Goal: Transaction & Acquisition: Purchase product/service

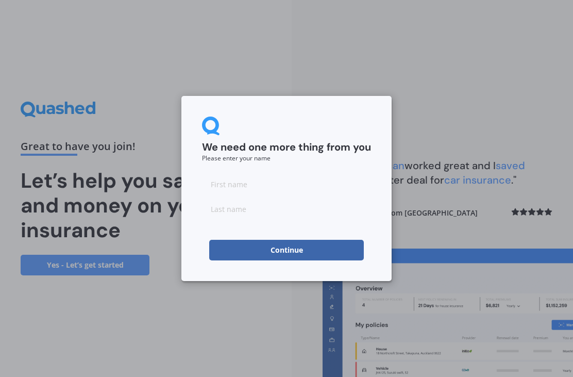
click at [318, 186] on input at bounding box center [286, 184] width 169 height 21
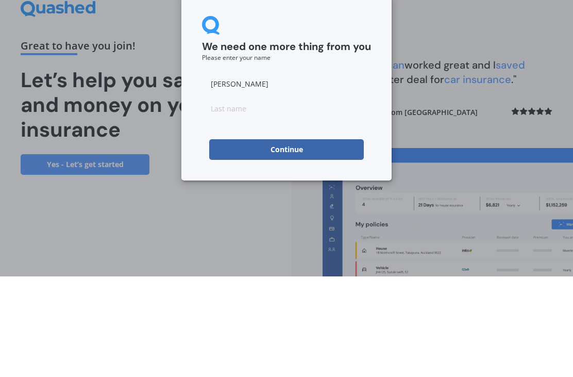
type input "[PERSON_NAME]"
click at [342, 198] on input at bounding box center [286, 208] width 169 height 21
type input "[PERSON_NAME]"
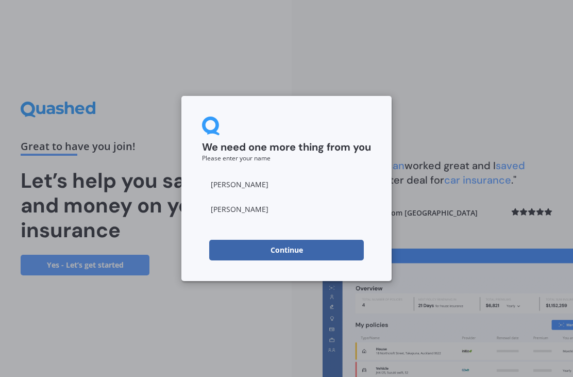
click at [319, 250] on button "Continue" at bounding box center [286, 250] width 155 height 21
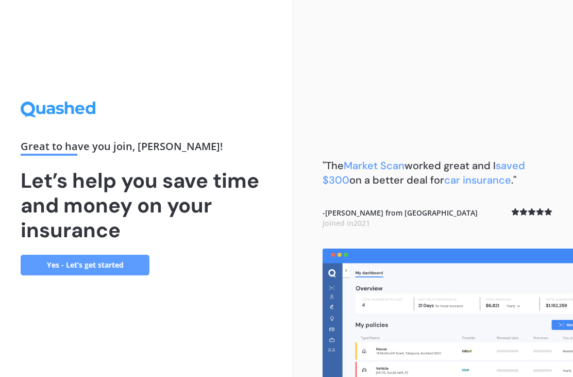
click at [51, 255] on link "Yes - Let’s get started" at bounding box center [85, 265] width 129 height 21
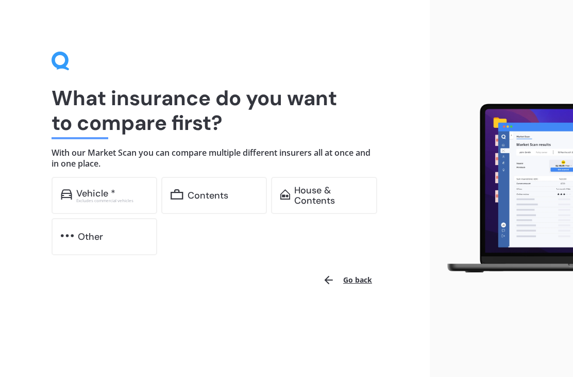
click at [81, 194] on div "Vehicle *" at bounding box center [95, 193] width 39 height 10
click at [235, 196] on div "Contents" at bounding box center [223, 195] width 71 height 10
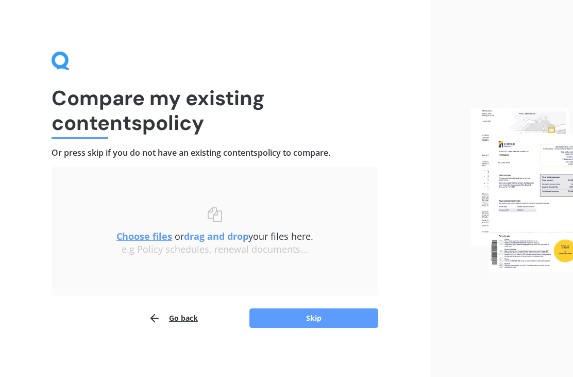
click at [333, 322] on button "Skip" at bounding box center [314, 318] width 129 height 20
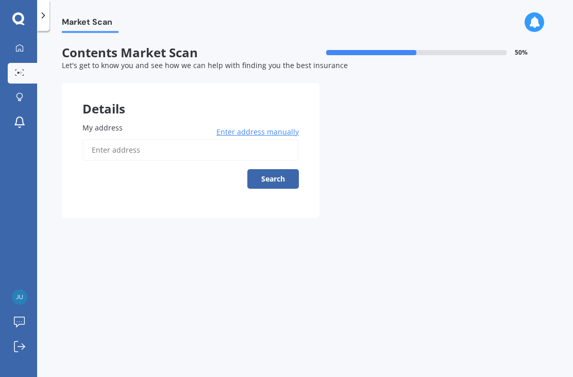
click at [172, 158] on input "My address" at bounding box center [190, 150] width 217 height 22
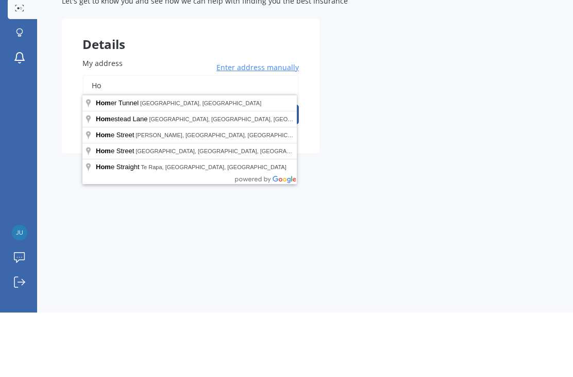
type input "H"
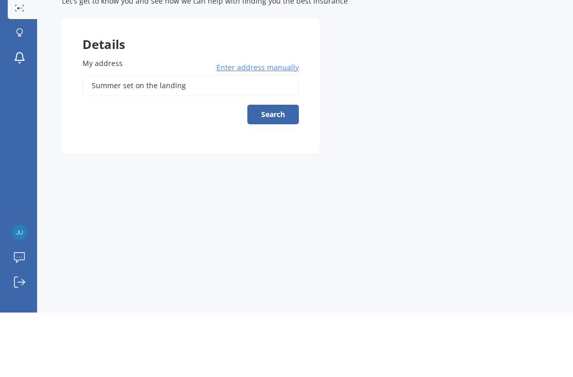
click at [289, 169] on button "Search" at bounding box center [273, 179] width 52 height 20
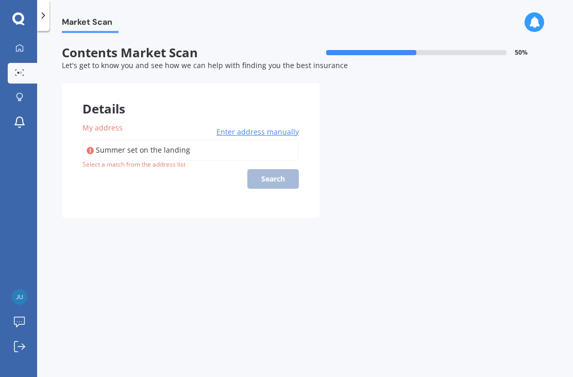
click at [272, 127] on span "Enter address manually" at bounding box center [258, 132] width 82 height 10
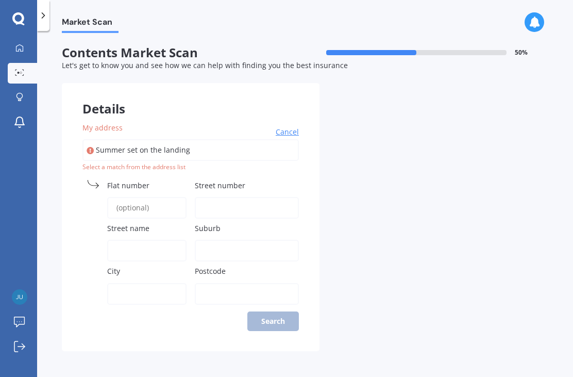
click at [292, 139] on input "Summer set on the landing" at bounding box center [190, 150] width 217 height 22
click at [256, 139] on input "Summer set on the landing" at bounding box center [190, 150] width 217 height 22
type input "Summe"
click at [225, 139] on input "1-3 bluff" at bounding box center [190, 150] width 217 height 22
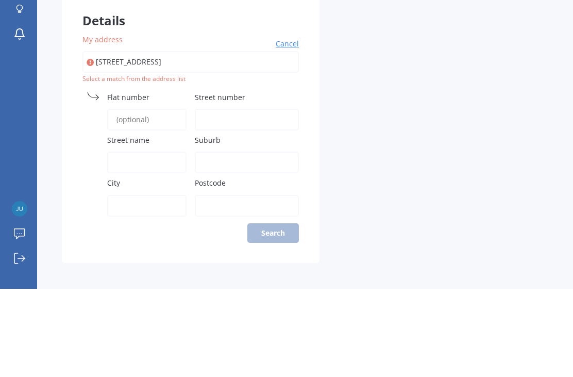
type input "[STREET_ADDRESS]"
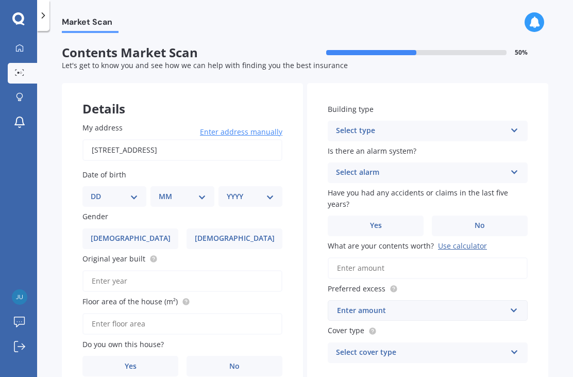
click at [258, 228] on label "[DEMOGRAPHIC_DATA]" at bounding box center [235, 238] width 96 height 21
click at [0, 0] on input "[DEMOGRAPHIC_DATA]" at bounding box center [0, 0] width 0 height 0
click at [133, 191] on select "DD 01 02 03 04 05 06 07 08 09 10 11 12 13 14 15 16 17 18 19 20 21 22 23 24 25 2…" at bounding box center [114, 196] width 47 height 11
select select "24"
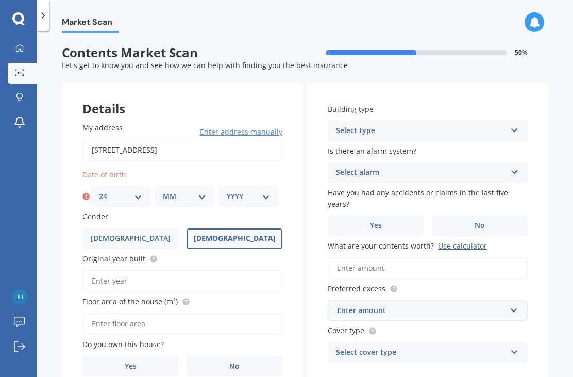
click at [180, 191] on select "MM 01 02 03 04 05 06 07 08 09 10 11 12" at bounding box center [184, 196] width 43 height 11
select select "08"
click at [247, 191] on select "YYYY 2009 2008 2007 2006 2005 2004 2003 2002 2001 2000 1999 1998 1997 1996 1995…" at bounding box center [248, 196] width 43 height 11
select select "1949"
click at [233, 270] on input "Original year built" at bounding box center [182, 281] width 200 height 22
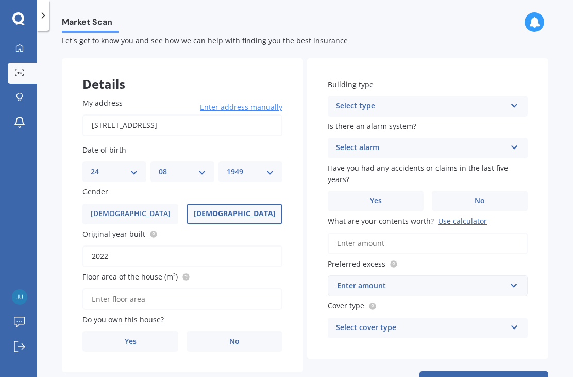
scroll to position [26, 0]
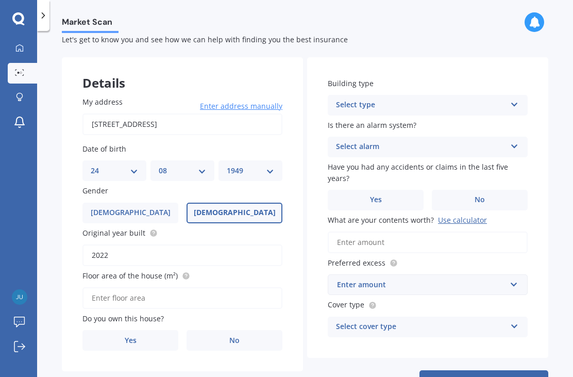
type input "2022"
click at [260, 287] on input "Floor area of the house (m²)" at bounding box center [182, 298] width 200 height 22
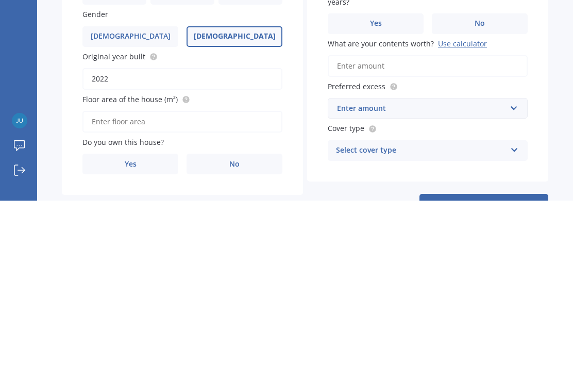
click at [138, 330] on label "Yes" at bounding box center [130, 340] width 96 height 21
click at [0, 0] on input "Yes" at bounding box center [0, 0] width 0 height 0
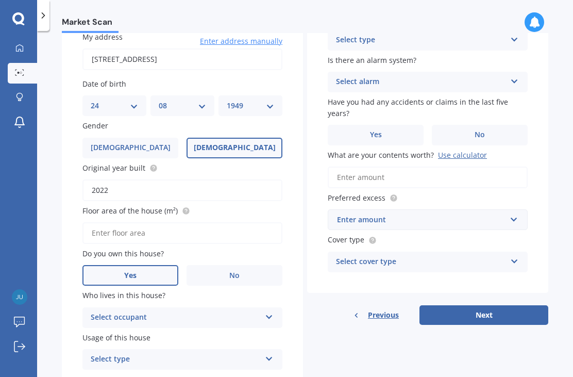
scroll to position [90, 0]
click at [272, 312] on icon at bounding box center [269, 315] width 9 height 7
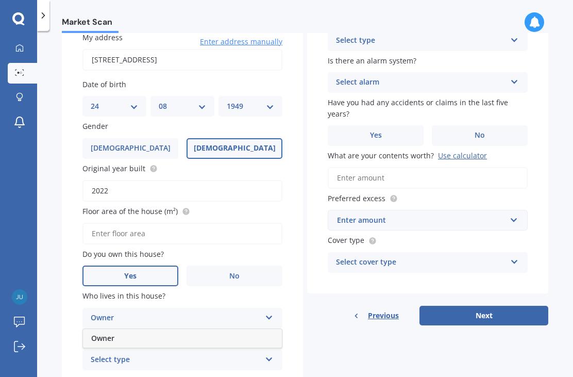
click at [252, 329] on div "Owner" at bounding box center [182, 338] width 199 height 19
click at [273, 354] on icon at bounding box center [269, 357] width 9 height 7
click at [249, 371] on div "Permanent" at bounding box center [182, 380] width 199 height 19
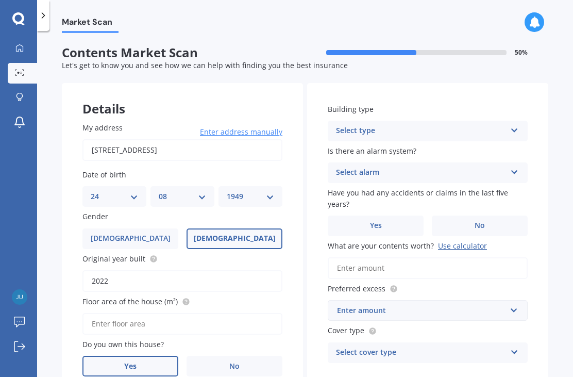
scroll to position [0, 0]
click at [514, 125] on icon at bounding box center [514, 128] width 9 height 7
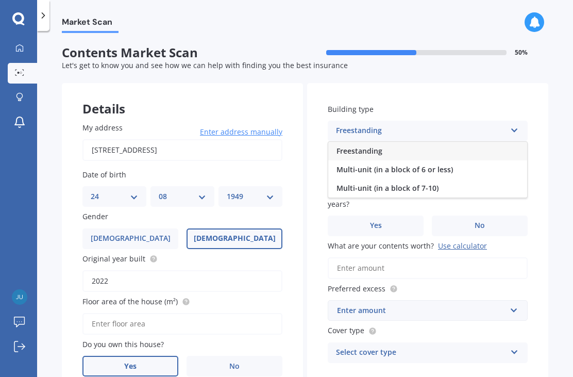
click at [459, 179] on div "Multi-unit (in a block of 7-10)" at bounding box center [427, 188] width 199 height 19
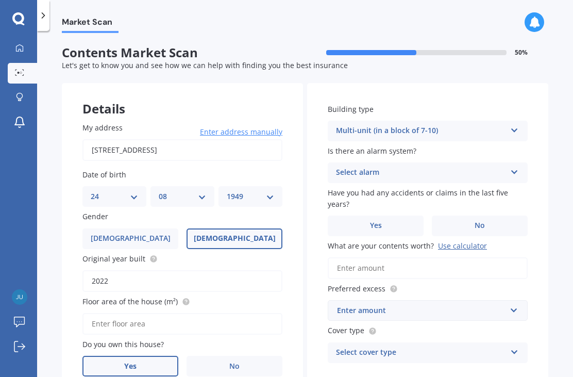
click at [515, 162] on div "Select alarm Yes, monitored Yes, not monitored No" at bounding box center [428, 172] width 200 height 21
click at [426, 221] on div "No" at bounding box center [427, 230] width 199 height 19
click at [486, 216] on label "No" at bounding box center [480, 226] width 96 height 21
click at [0, 0] on input "No" at bounding box center [0, 0] width 0 height 0
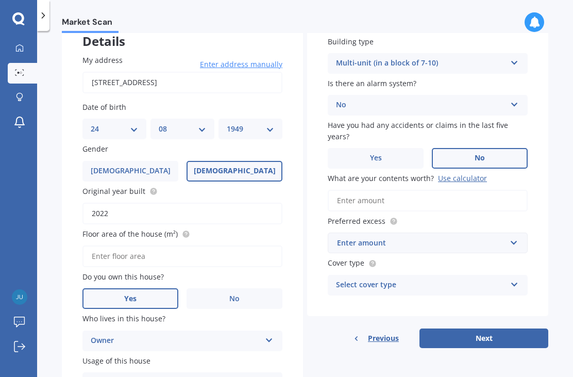
scroll to position [67, 0]
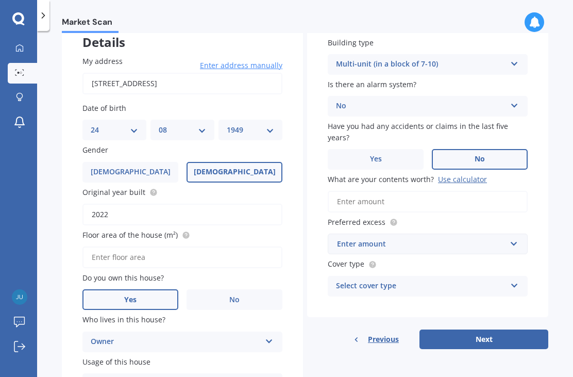
click at [451, 191] on input "What are your contents worth? Use calculator" at bounding box center [428, 202] width 200 height 22
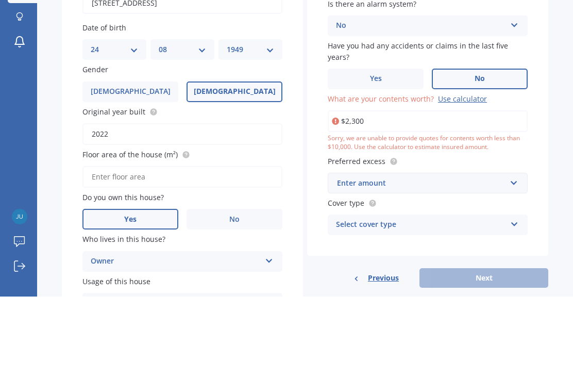
type input "$23,000"
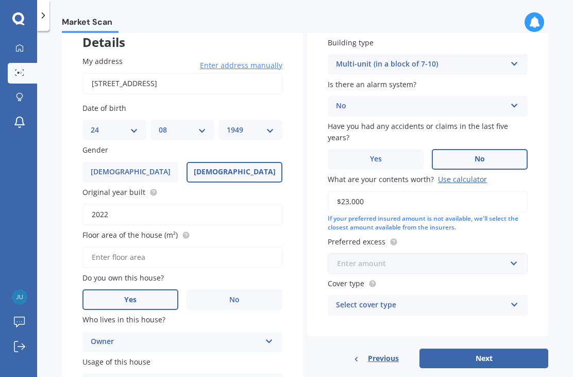
click at [511, 254] on input "text" at bounding box center [424, 264] width 191 height 20
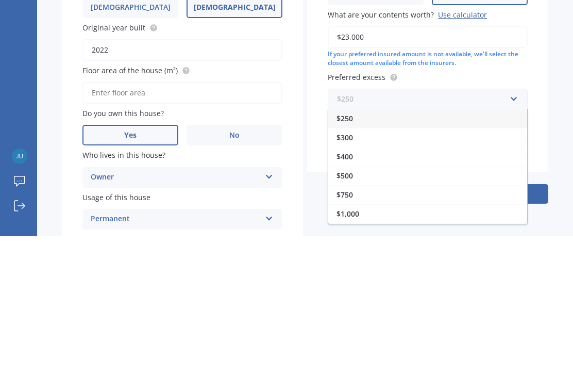
scroll to position [0, 0]
click at [466, 250] on div "$250" at bounding box center [427, 259] width 199 height 19
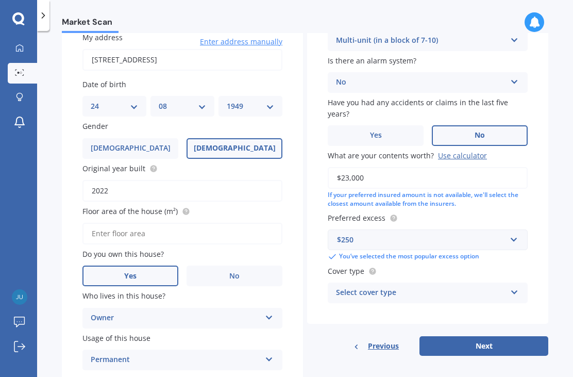
click at [518, 287] on icon at bounding box center [514, 290] width 9 height 7
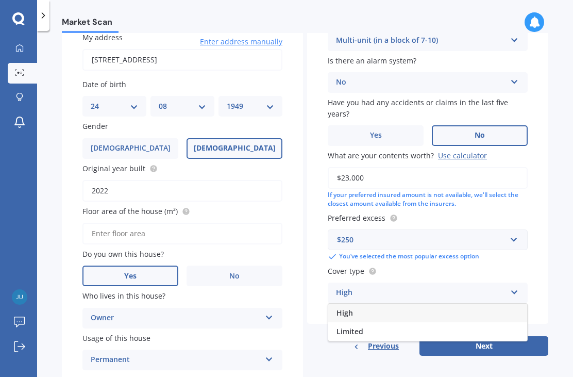
click at [485, 304] on div "High" at bounding box center [427, 313] width 199 height 19
click at [506, 336] on button "Next" at bounding box center [484, 346] width 129 height 20
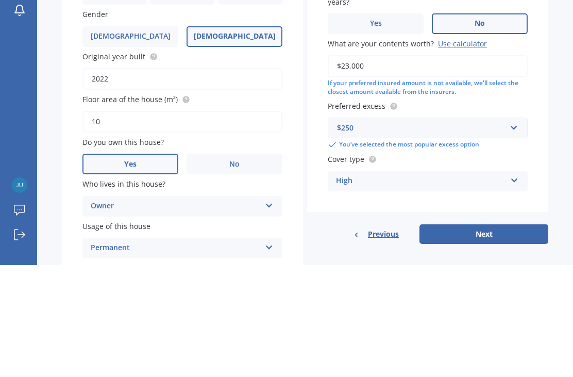
type input "100"
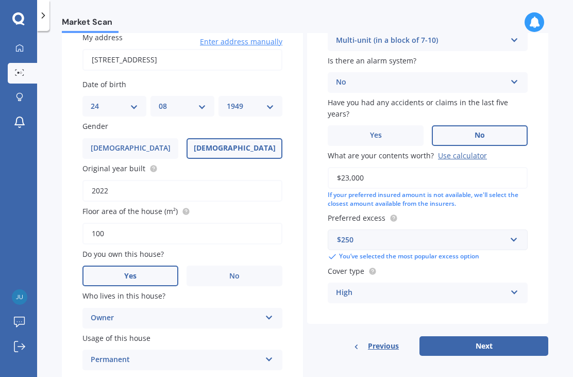
click at [509, 336] on button "Next" at bounding box center [484, 346] width 129 height 20
select select "24"
select select "08"
select select "1949"
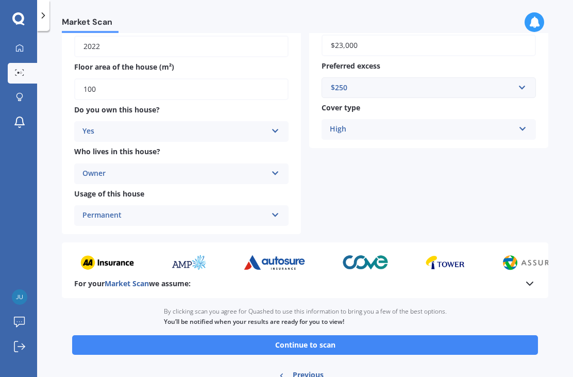
scroll to position [198, 0]
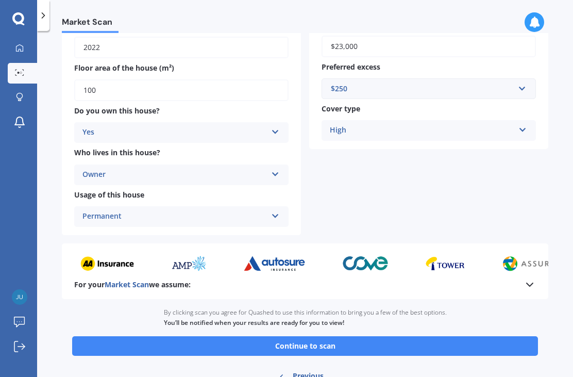
click at [502, 336] on button "Continue to scan" at bounding box center [305, 346] width 466 height 20
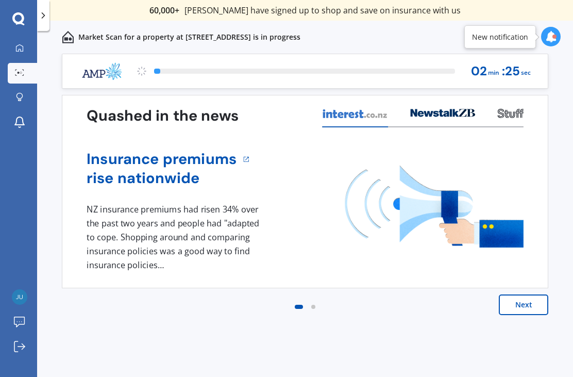
click at [539, 305] on button "Next" at bounding box center [523, 304] width 49 height 21
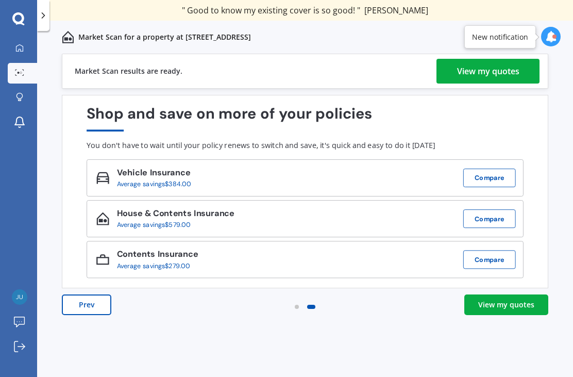
click at [523, 307] on div "View my quotes" at bounding box center [506, 305] width 56 height 10
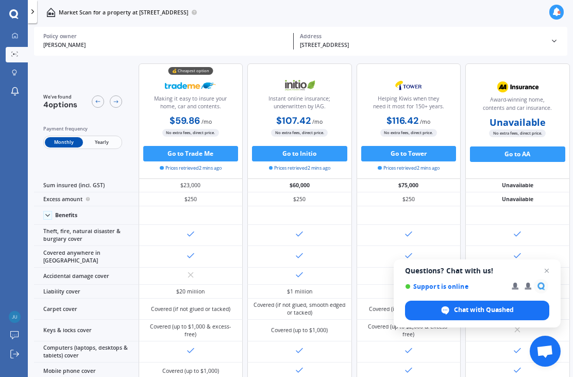
click at [552, 266] on span "Open chat" at bounding box center [547, 270] width 12 height 12
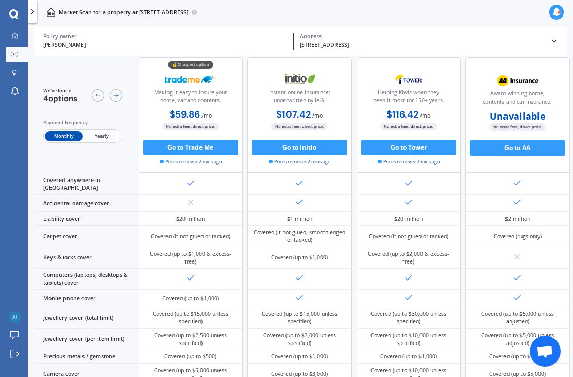
scroll to position [116, 0]
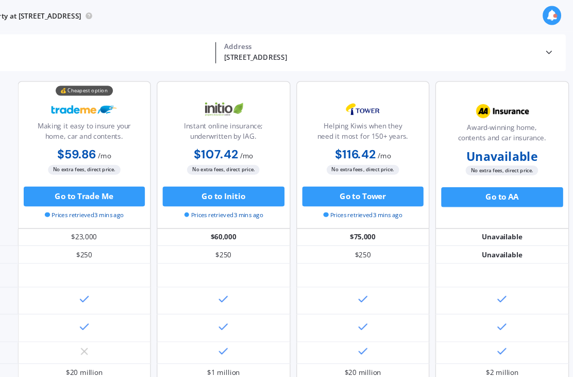
click at [470, 157] on button "Go to AA" at bounding box center [517, 153] width 95 height 15
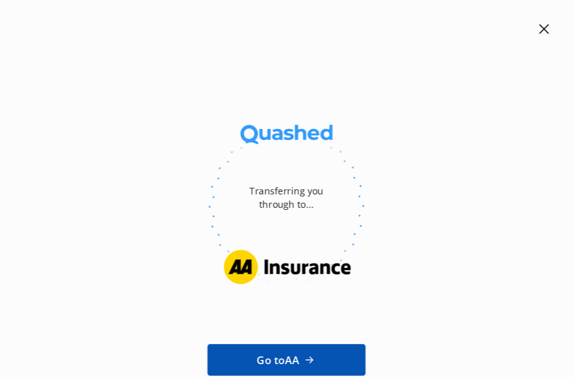
click at [287, 283] on link "Go to AA" at bounding box center [349, 281] width 124 height 25
click at [547, 26] on icon at bounding box center [551, 23] width 8 height 8
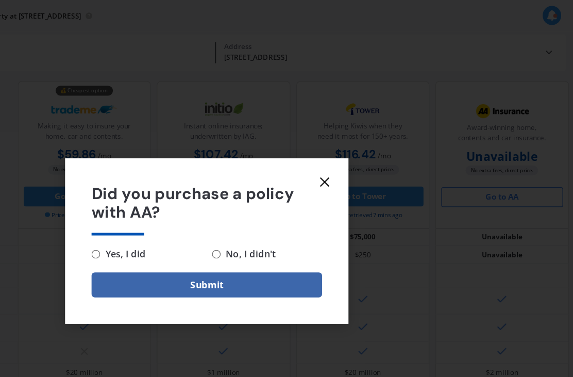
click at [423, 15] on div "Did you purchase a policy with AA? Yes, I did No, I didn't Submit" at bounding box center [286, 188] width 573 height 377
click at [376, 143] on line at bounding box center [379, 142] width 6 height 6
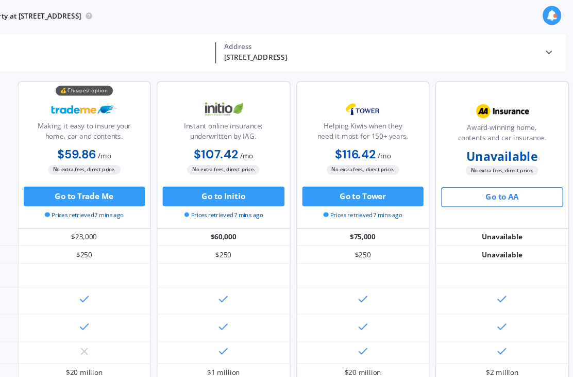
click at [553, 12] on icon at bounding box center [557, 12] width 9 height 9
click at [553, 13] on icon at bounding box center [557, 12] width 9 height 9
click at [553, 12] on icon at bounding box center [557, 12] width 9 height 9
click at [551, 41] on icon at bounding box center [555, 41] width 8 height 8
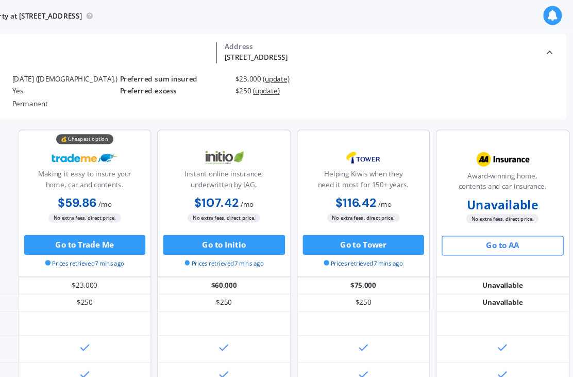
click at [330, 65] on span "(update)" at bounding box center [340, 61] width 21 height 7
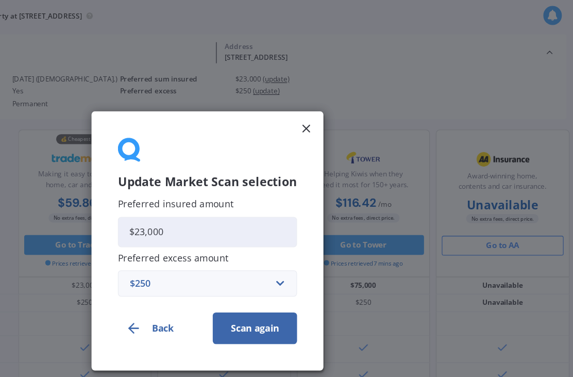
click at [217, 178] on input "$23,000" at bounding box center [287, 182] width 140 height 24
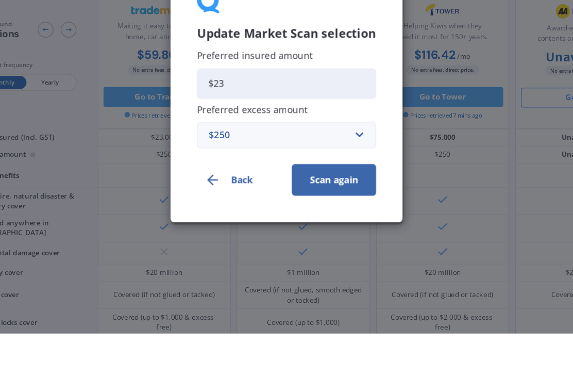
type input "$2"
type input "$12,000"
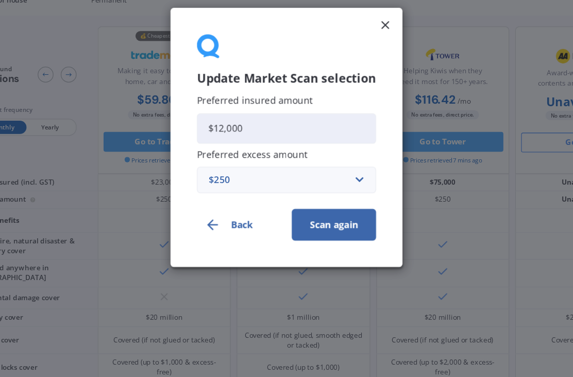
click at [291, 244] on button "Scan again" at bounding box center [324, 256] width 66 height 25
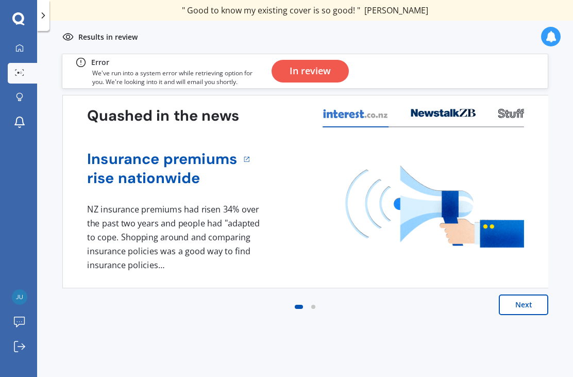
click at [539, 311] on button "Next" at bounding box center [523, 304] width 49 height 21
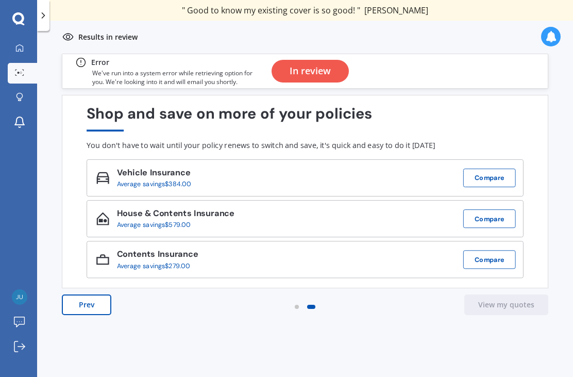
click at [515, 73] on div "In review" at bounding box center [404, 71] width 272 height 34
click at [319, 65] on div "In review" at bounding box center [310, 71] width 41 height 23
click at [554, 41] on icon at bounding box center [550, 36] width 11 height 11
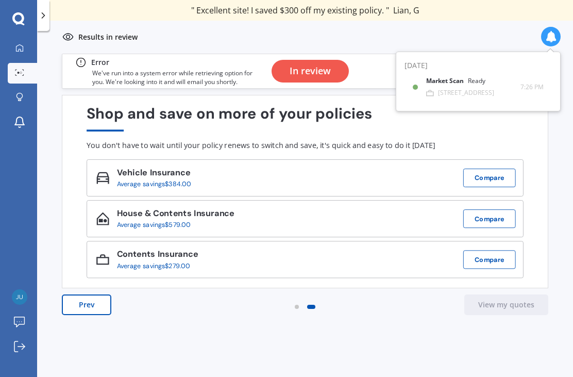
click at [494, 93] on div "[STREET_ADDRESS]" at bounding box center [466, 92] width 56 height 7
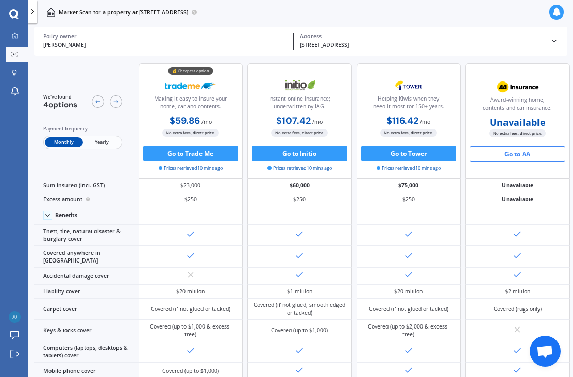
click at [505, 85] on img at bounding box center [517, 86] width 51 height 19
click at [90, 221] on div "Benefits" at bounding box center [86, 215] width 105 height 19
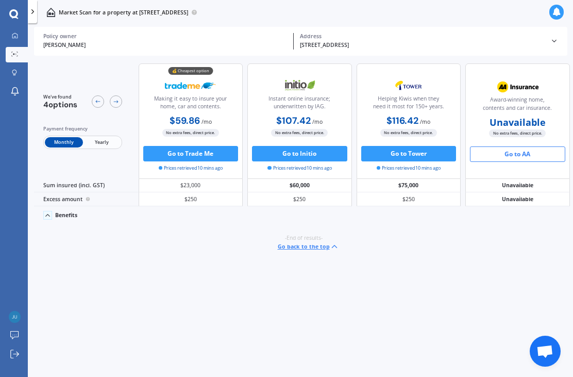
click at [557, 35] on div "[PERSON_NAME] Policy owner [STREET_ADDRESS] Address" at bounding box center [300, 41] width 515 height 29
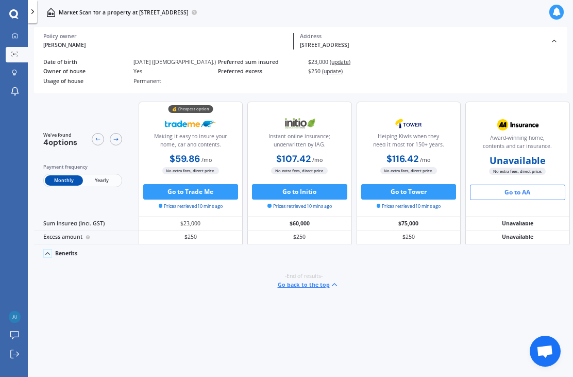
click at [351, 62] on span "(update)" at bounding box center [340, 61] width 21 height 7
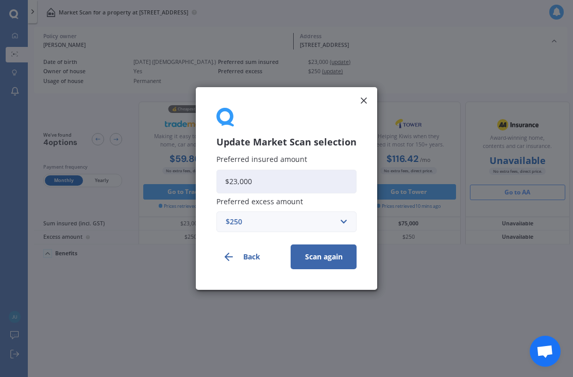
click at [304, 182] on input "$23,000" at bounding box center [287, 182] width 140 height 24
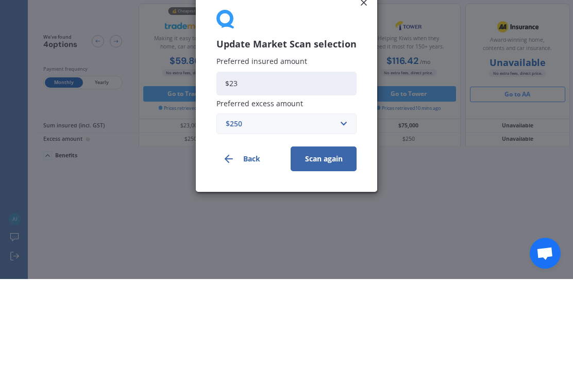
type input "$2"
type input "$12,000"
click at [333, 244] on button "Scan again" at bounding box center [324, 256] width 66 height 25
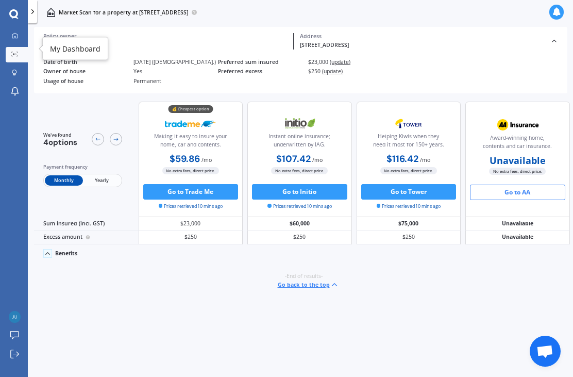
click at [19, 36] on div at bounding box center [15, 36] width 12 height 8
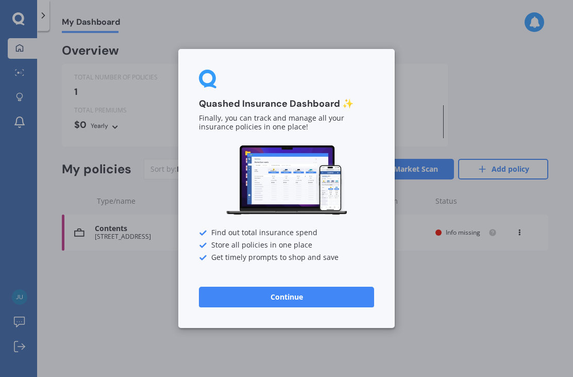
click at [344, 304] on button "Continue" at bounding box center [286, 297] width 175 height 21
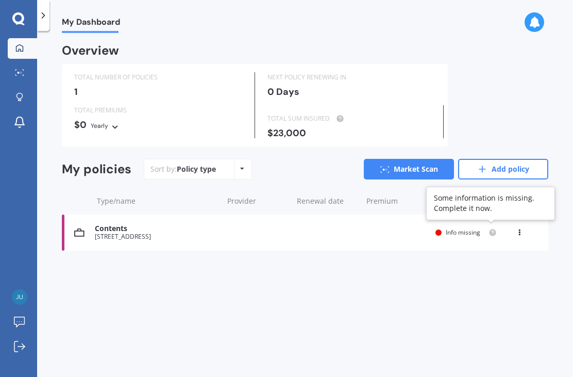
click at [486, 231] on div at bounding box center [491, 232] width 12 height 8
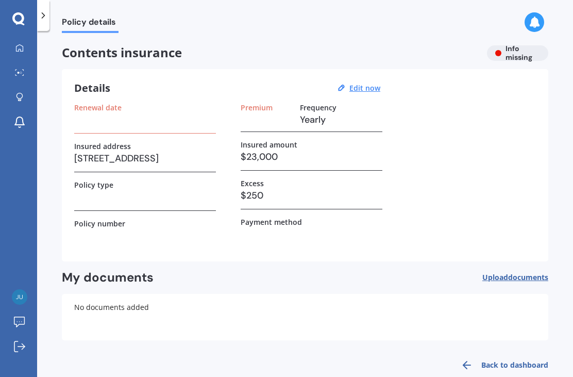
click at [331, 103] on label "Frequency" at bounding box center [318, 107] width 37 height 9
click at [379, 87] on u "Edit now" at bounding box center [365, 88] width 31 height 10
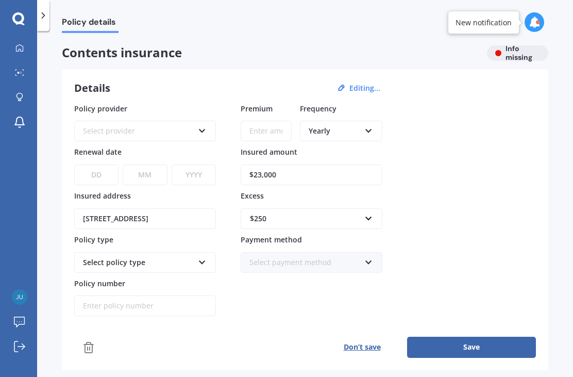
click at [359, 168] on input "$23,000" at bounding box center [312, 174] width 142 height 21
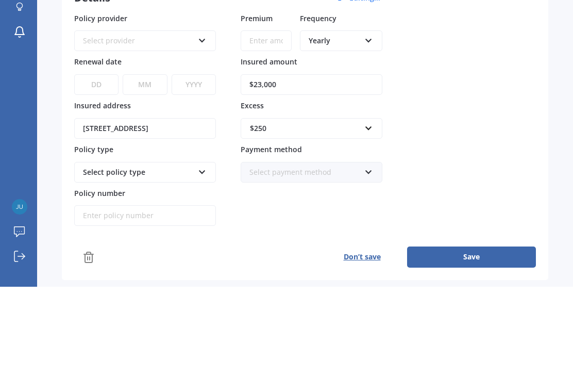
click at [342, 164] on input "$23,000" at bounding box center [312, 174] width 142 height 21
type input "$2"
type input "$12,000"
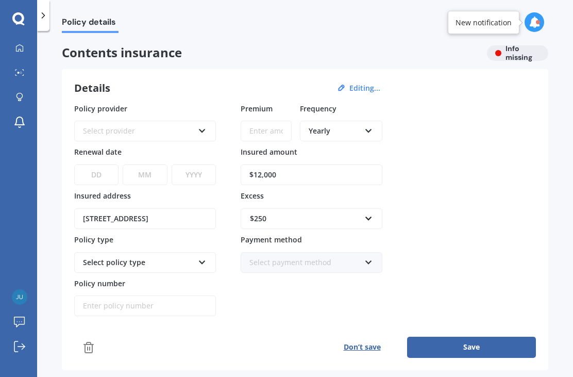
click at [363, 121] on div "Yearly Yearly Six-Monthly Quarterly Monthly Fortnightly Weekly" at bounding box center [341, 131] width 82 height 21
click at [356, 197] on div "Monthly" at bounding box center [341, 206] width 80 height 19
click at [201, 121] on div "Select provider AA AMI AMP ANZ ASB Ando BNZ Co-Operative Bank FMG Initio Kiwiba…" at bounding box center [145, 131] width 142 height 21
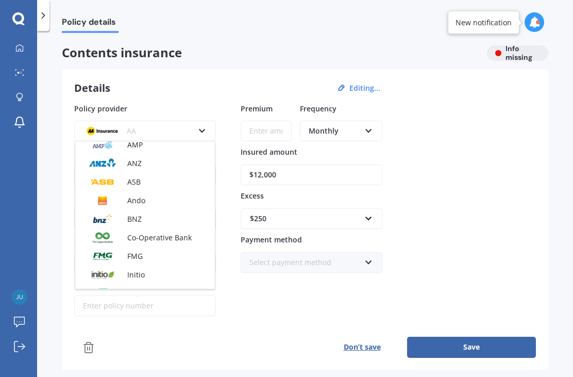
scroll to position [43, 0]
click at [173, 209] on div "BNZ" at bounding box center [145, 218] width 140 height 19
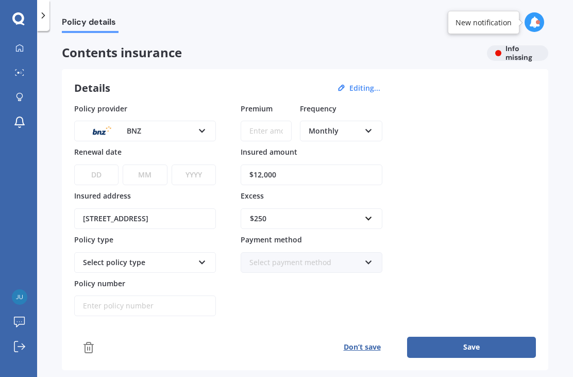
click at [272, 121] on input "Premium" at bounding box center [266, 131] width 51 height 21
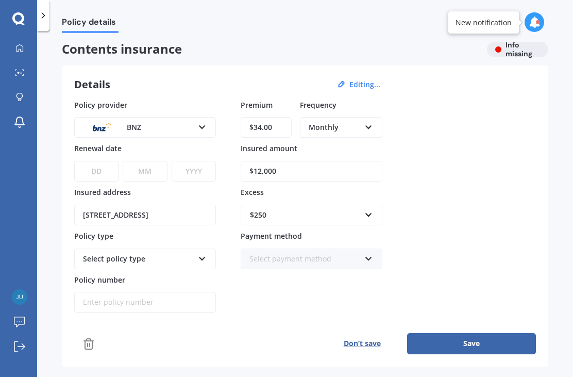
type input "$34.00"
click at [373, 122] on icon at bounding box center [369, 125] width 9 height 7
click at [359, 212] on div "Fortnightly" at bounding box center [341, 221] width 80 height 19
click at [104, 161] on select "DD 01 02 03 04 05 06 07 08 09 10 11 12 13 14 15 16 17 18 19 20 21 22 23 24 25 2…" at bounding box center [96, 171] width 44 height 21
select select "02"
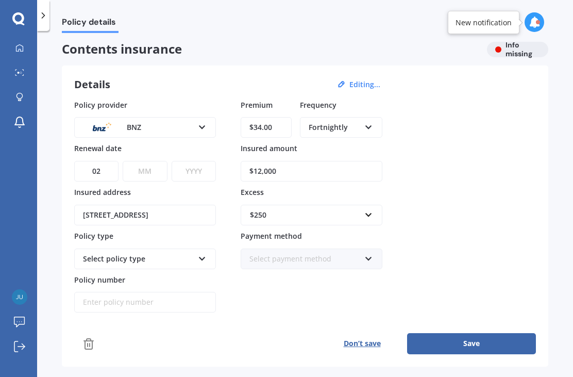
click at [152, 161] on select "MM 01 02 03 04 05 06 07 08 09 10 11 12" at bounding box center [145, 171] width 44 height 21
select select "11"
click at [206, 161] on select "YYYY 2027 2026 2025 2024 2023 2022 2021 2020 2019 2018 2017 2016 2015 2014 2013…" at bounding box center [194, 171] width 44 height 21
select select "2025"
click at [199, 249] on div "Select policy type PremierCare Contents" at bounding box center [145, 259] width 142 height 21
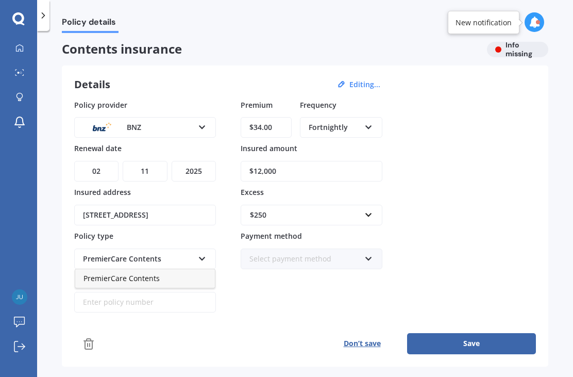
click at [196, 269] on div "PremierCare Contents" at bounding box center [145, 278] width 140 height 19
click at [496, 333] on button "Save" at bounding box center [471, 343] width 129 height 21
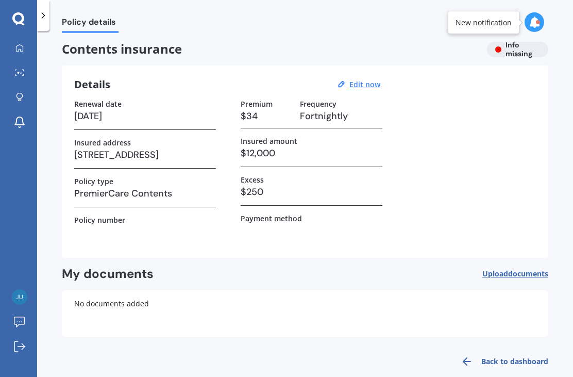
scroll to position [0, 0]
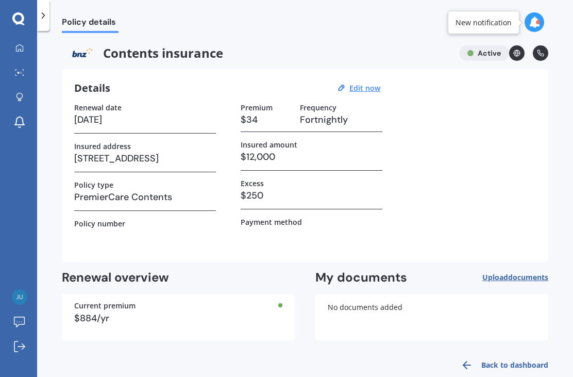
click at [294, 149] on h3 "$12,000" at bounding box center [312, 156] width 142 height 15
click at [376, 83] on u "Edit now" at bounding box center [365, 88] width 31 height 10
select select "02"
select select "11"
select select "2025"
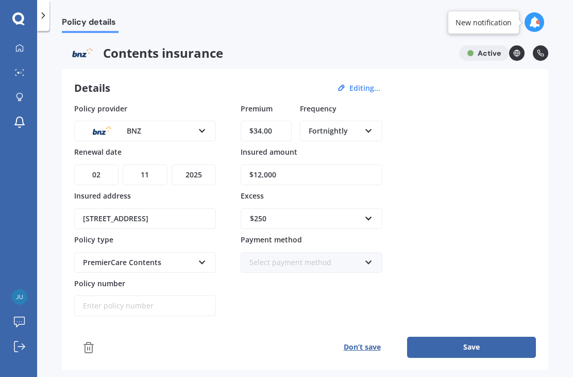
click at [315, 164] on input "$12,000" at bounding box center [312, 174] width 142 height 21
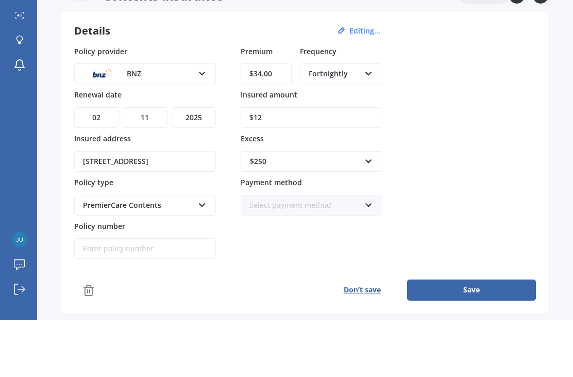
type input "$1"
type input "$23,000"
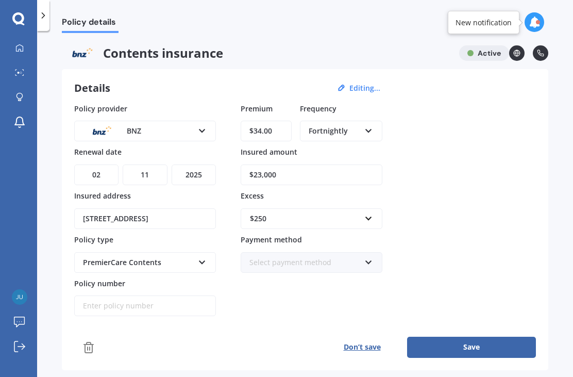
click at [508, 337] on button "Save" at bounding box center [471, 347] width 129 height 21
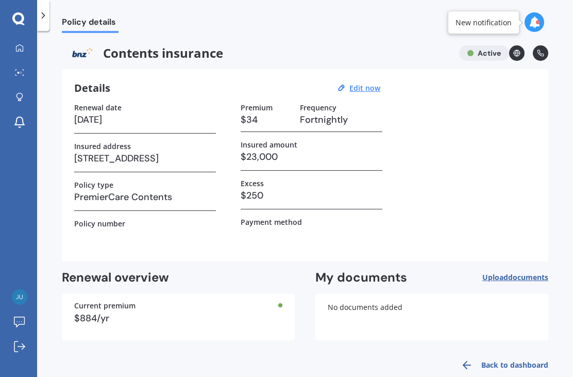
click at [29, 55] on link "My Dashboard" at bounding box center [22, 48] width 29 height 21
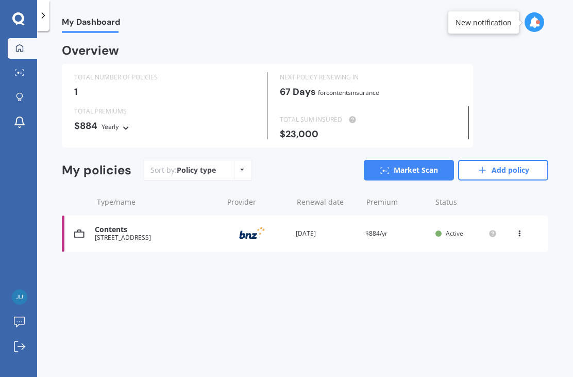
click at [313, 240] on div "Contents [STREET_ADDRESS] Provider Renewal date [DATE] Premium $884/yr You are …" at bounding box center [305, 234] width 487 height 36
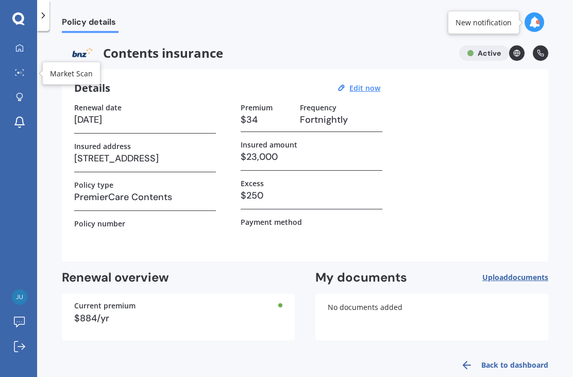
click at [21, 64] on link "Market Scan" at bounding box center [22, 73] width 29 height 21
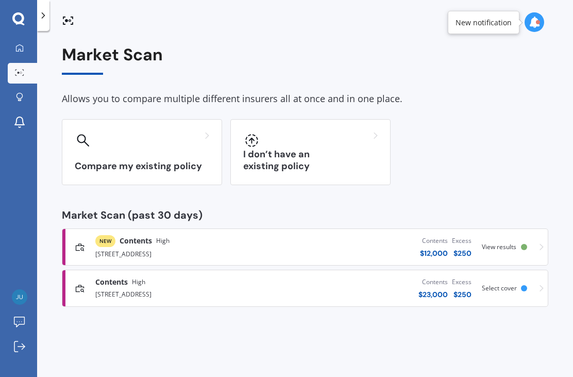
click at [511, 242] on span "View results" at bounding box center [499, 246] width 35 height 9
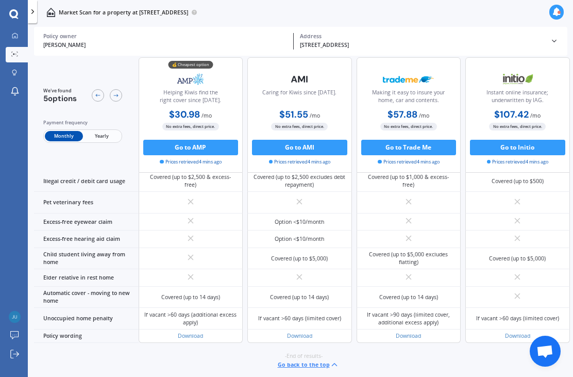
scroll to position [975, 0]
